Goal: Task Accomplishment & Management: Manage account settings

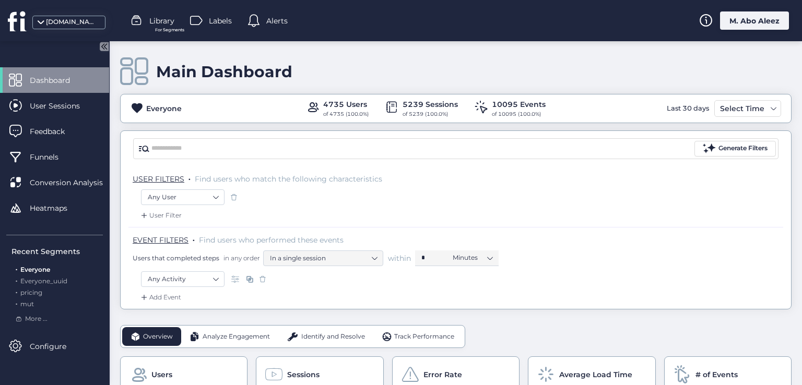
click at [156, 17] on span "Library" at bounding box center [161, 20] width 25 height 11
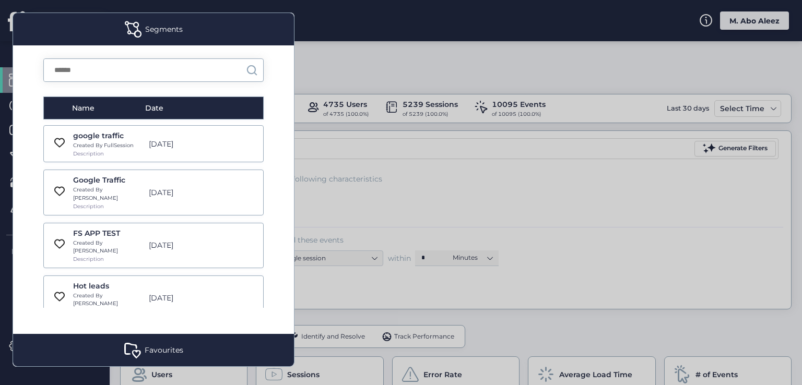
click at [136, 147] on div "Created By FullSession" at bounding box center [108, 145] width 70 height 8
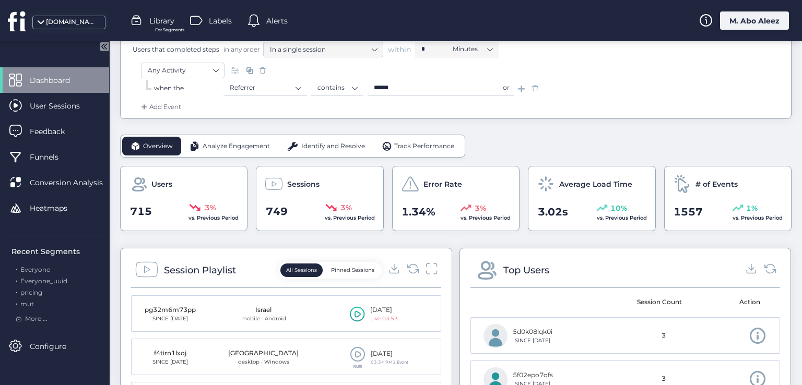
scroll to position [52, 0]
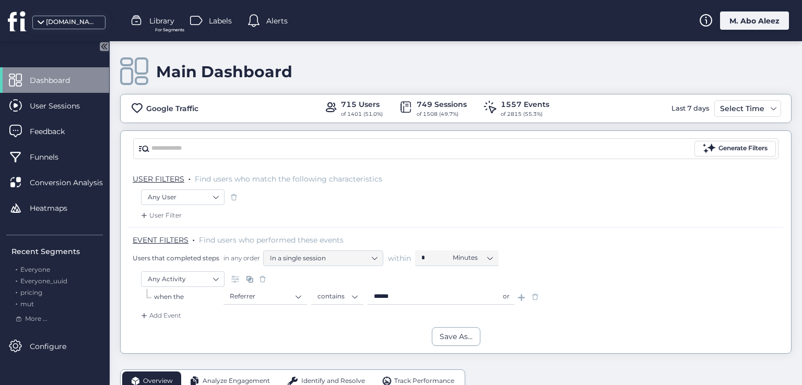
click at [536, 295] on span at bounding box center [535, 297] width 10 height 10
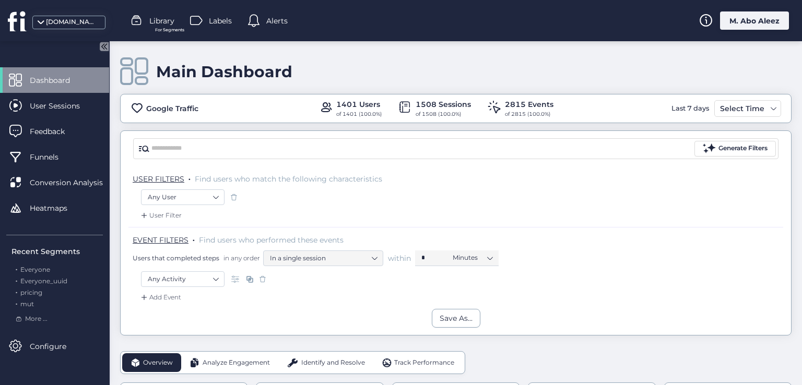
click at [170, 29] on span "For Segments" at bounding box center [169, 30] width 29 height 7
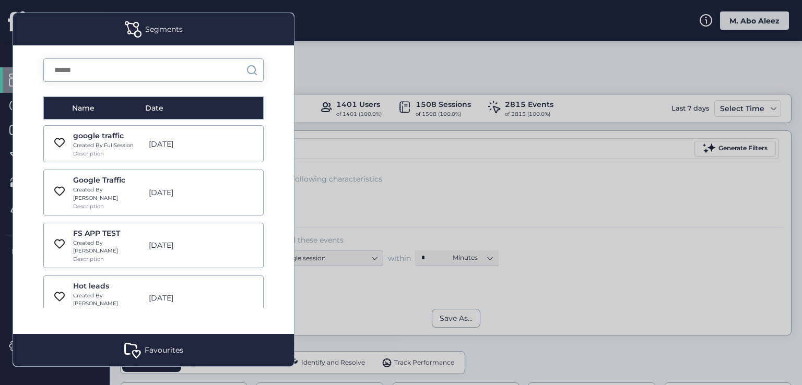
click at [336, 188] on div at bounding box center [401, 192] width 802 height 385
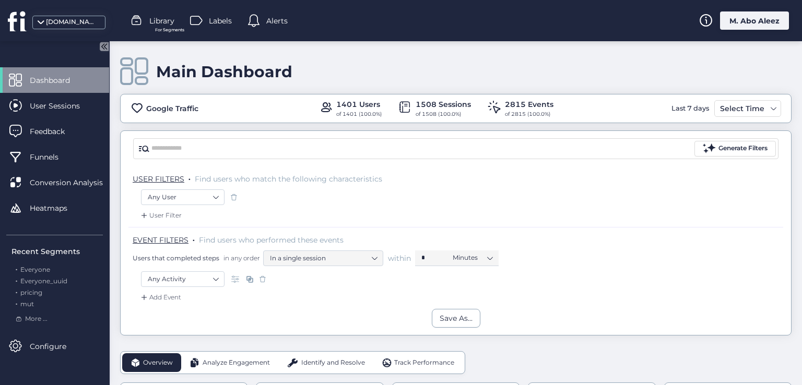
click at [265, 281] on span at bounding box center [262, 279] width 10 height 10
click at [200, 272] on nz-select-item "Any Activity" at bounding box center [183, 280] width 70 height 16
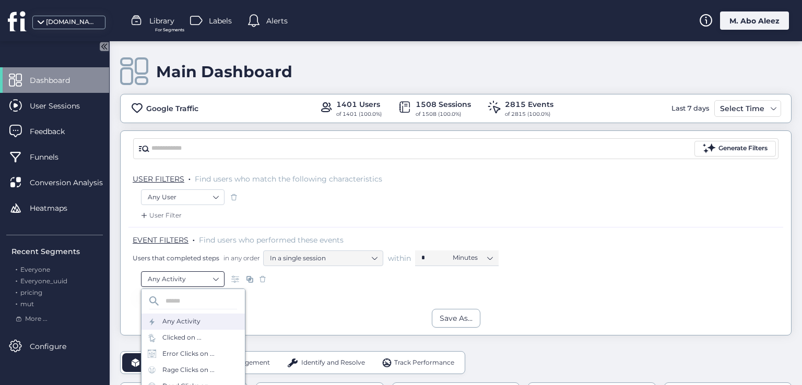
click at [203, 278] on nz-select-item "Any Activity" at bounding box center [183, 280] width 70 height 16
click at [205, 334] on div "Clicked on ..." at bounding box center [192, 338] width 103 height 16
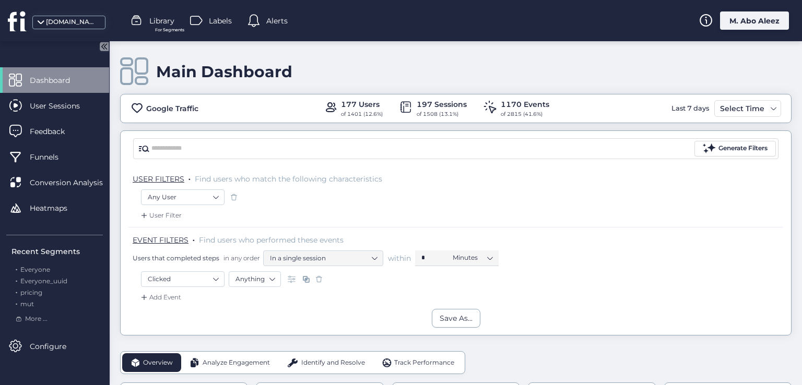
click at [180, 301] on div "Add Event" at bounding box center [160, 297] width 42 height 10
click at [176, 361] on div "Clicked on ..." at bounding box center [190, 354] width 103 height 16
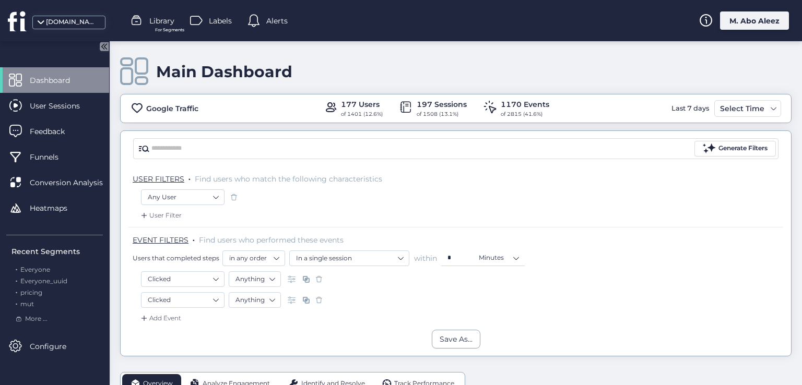
scroll to position [52, 0]
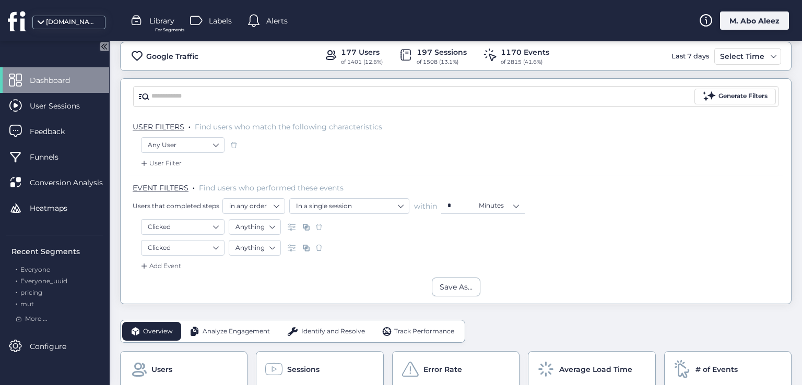
click at [324, 249] on div at bounding box center [306, 248] width 42 height 16
click at [319, 245] on span at bounding box center [319, 248] width 10 height 10
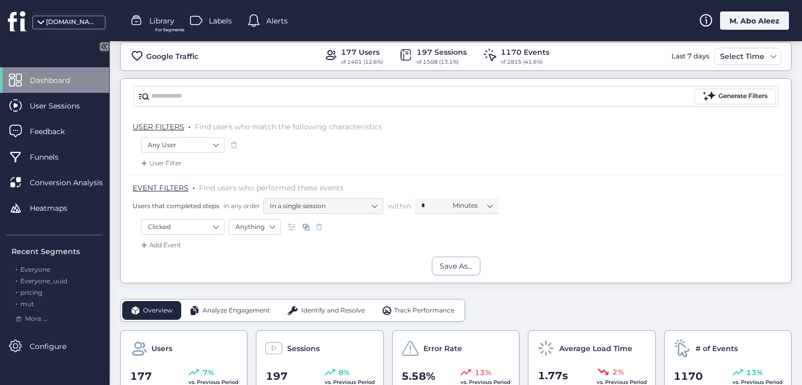
click at [320, 226] on span at bounding box center [319, 227] width 10 height 10
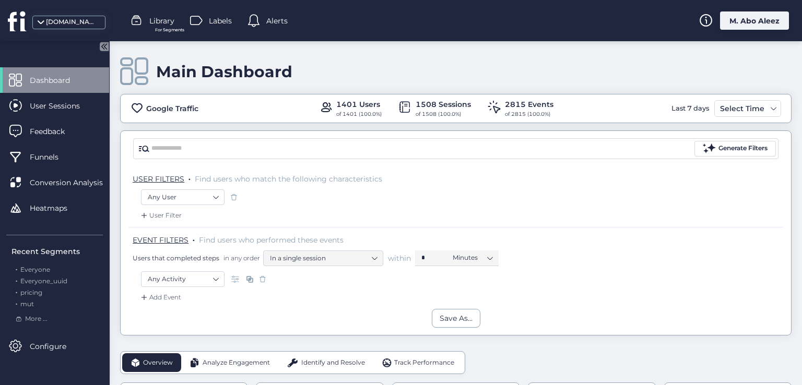
click at [237, 197] on span at bounding box center [234, 197] width 10 height 10
click at [263, 278] on span at bounding box center [262, 279] width 10 height 10
click at [733, 22] on div "M. Abo Aleez" at bounding box center [754, 20] width 69 height 18
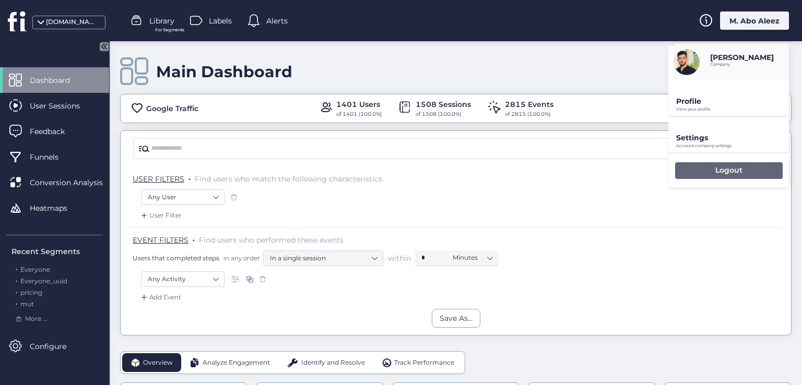
click at [709, 165] on div "Logout" at bounding box center [729, 170] width 108 height 17
